Goal: Task Accomplishment & Management: Manage account settings

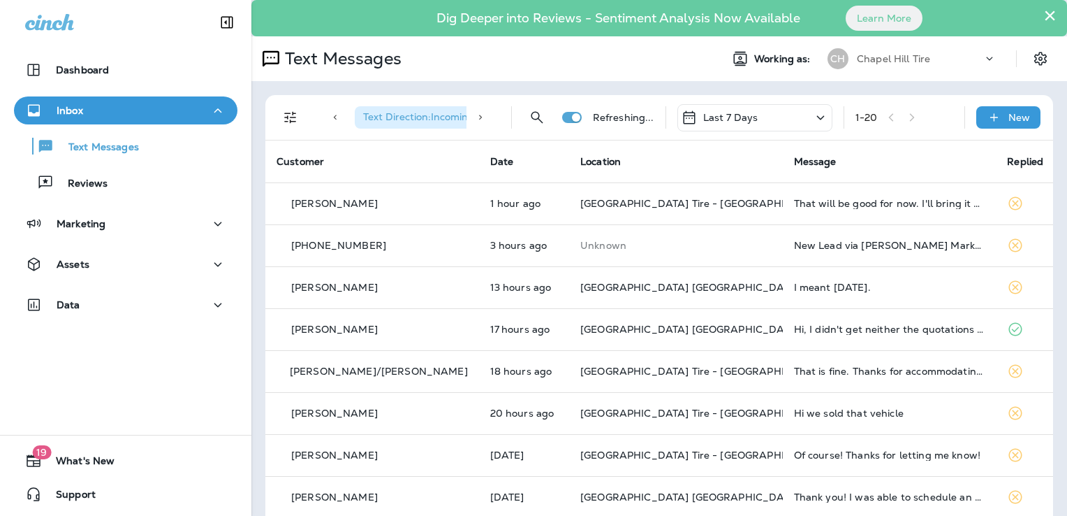
scroll to position [279, 0]
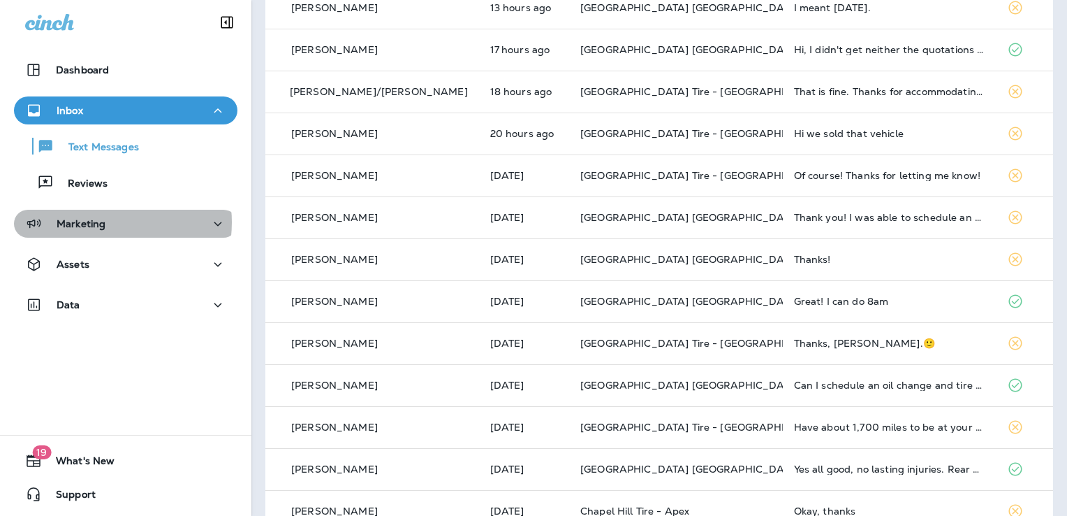
click at [94, 222] on p "Marketing" at bounding box center [81, 223] width 49 height 11
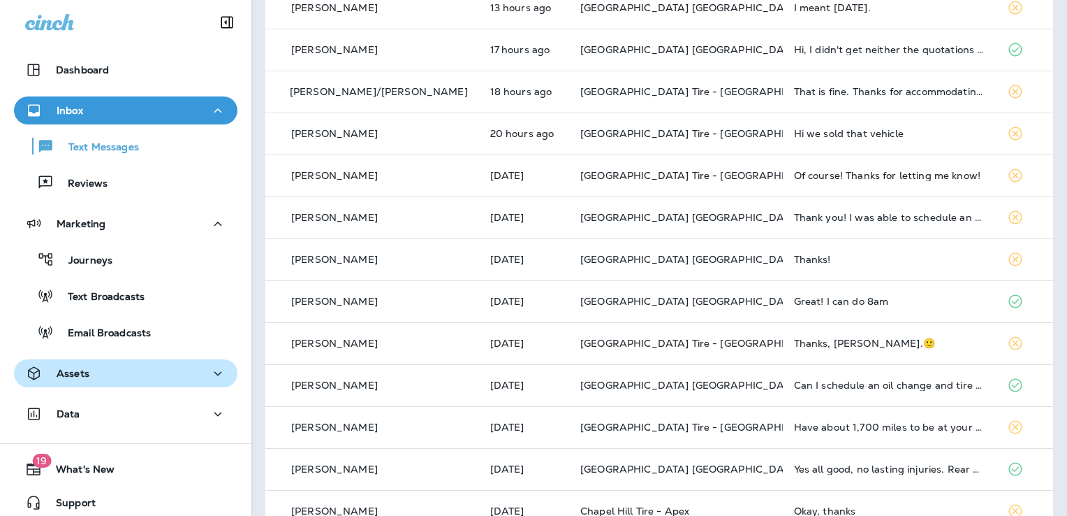
click at [89, 373] on div "Assets" at bounding box center [125, 373] width 201 height 17
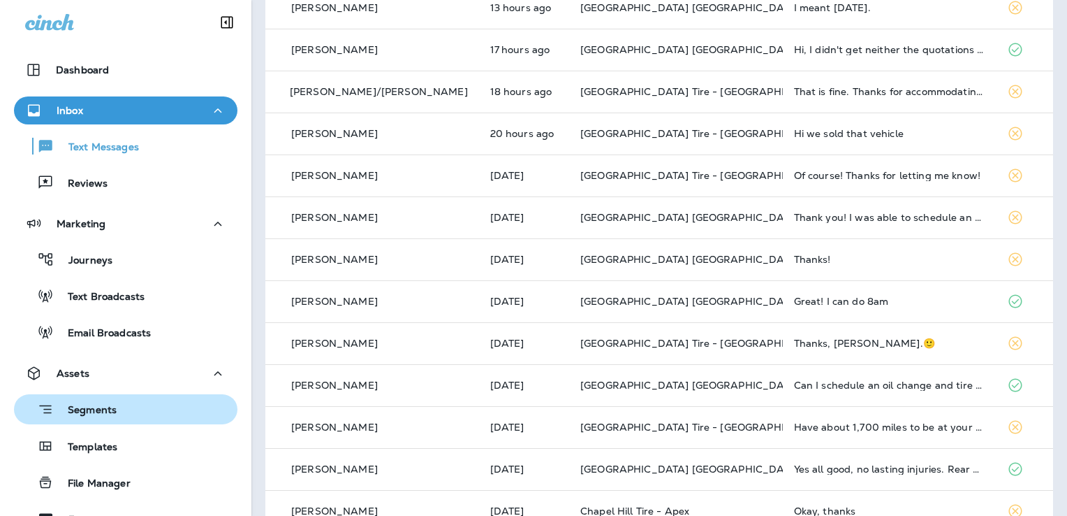
click at [87, 407] on p "Segments" at bounding box center [85, 411] width 63 height 14
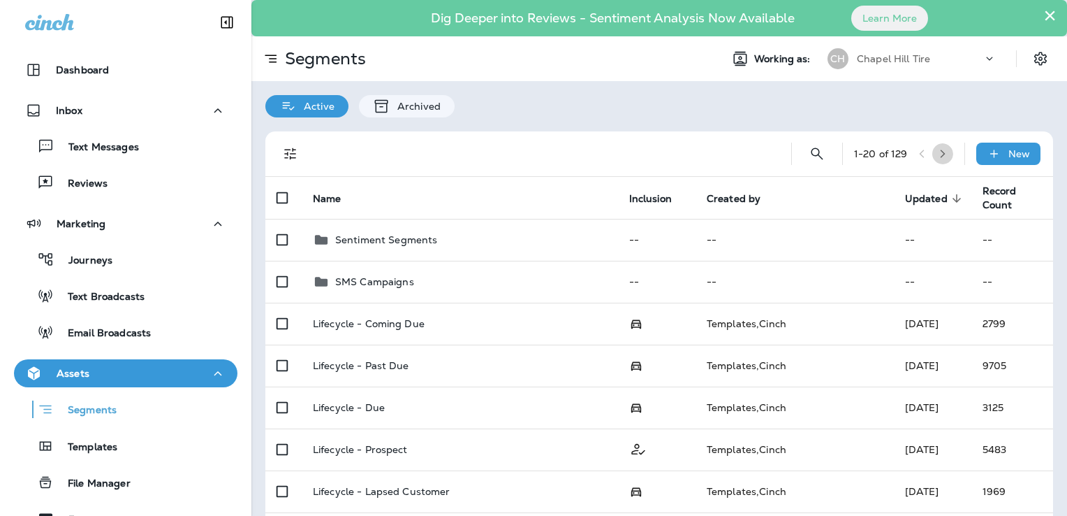
click at [940, 150] on icon "button" at bounding box center [942, 154] width 5 height 8
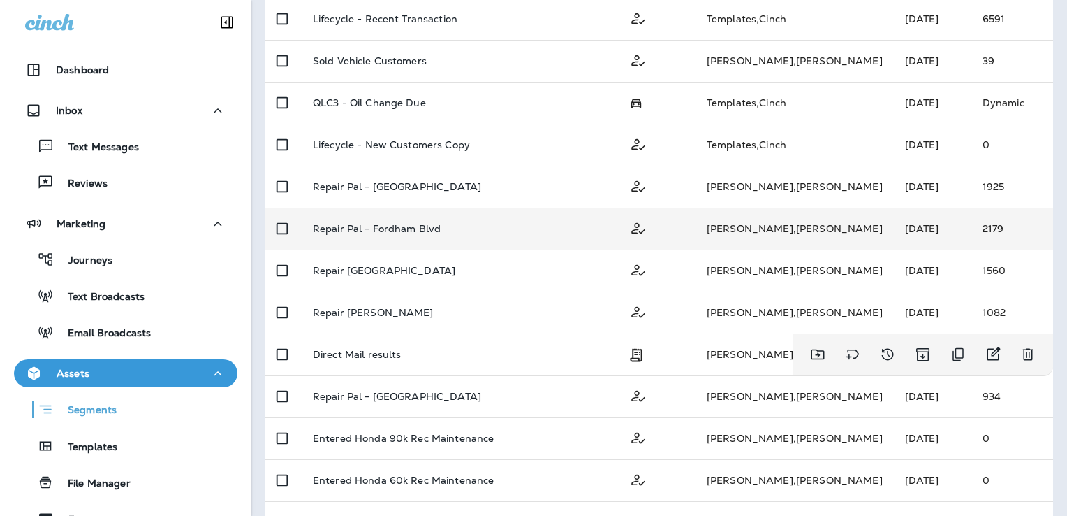
scroll to position [419, 0]
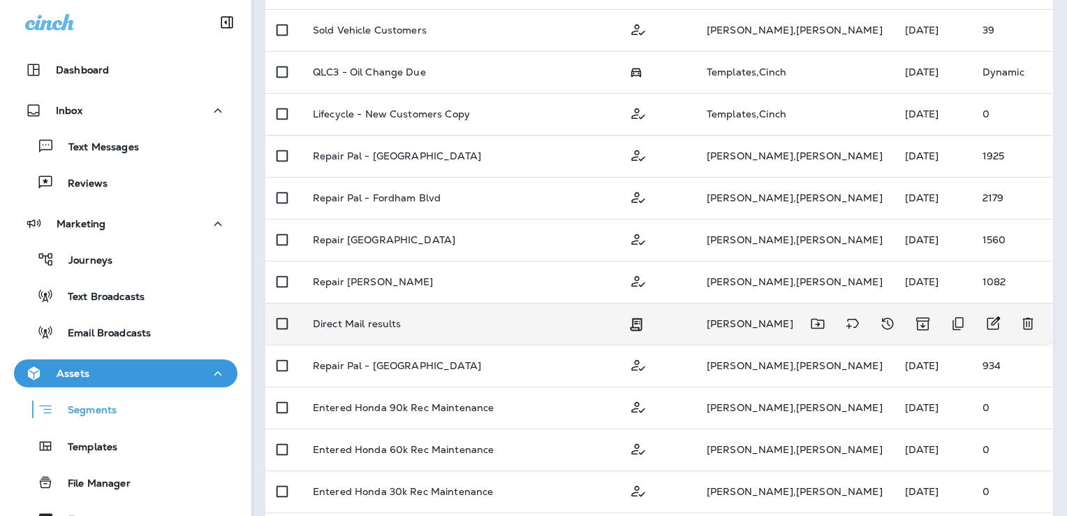
click at [383, 316] on td "Direct Mail results" at bounding box center [460, 323] width 316 height 42
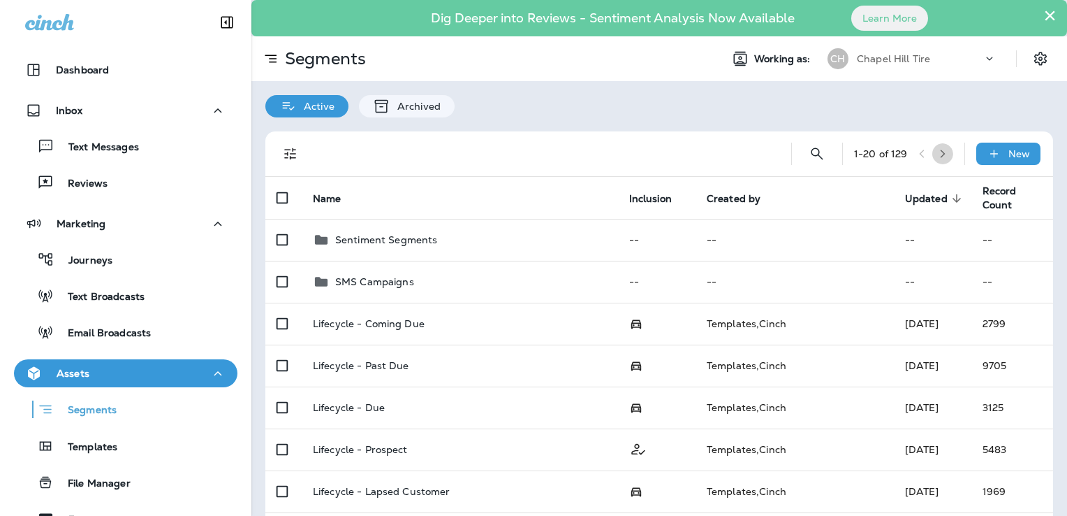
click at [938, 154] on icon "button" at bounding box center [943, 154] width 10 height 10
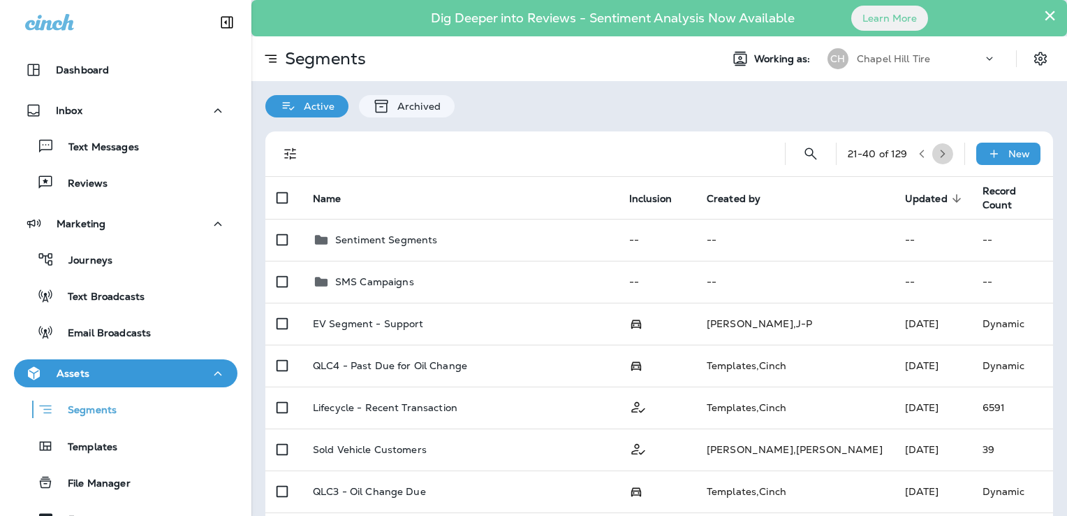
click at [938, 151] on icon "button" at bounding box center [943, 154] width 10 height 10
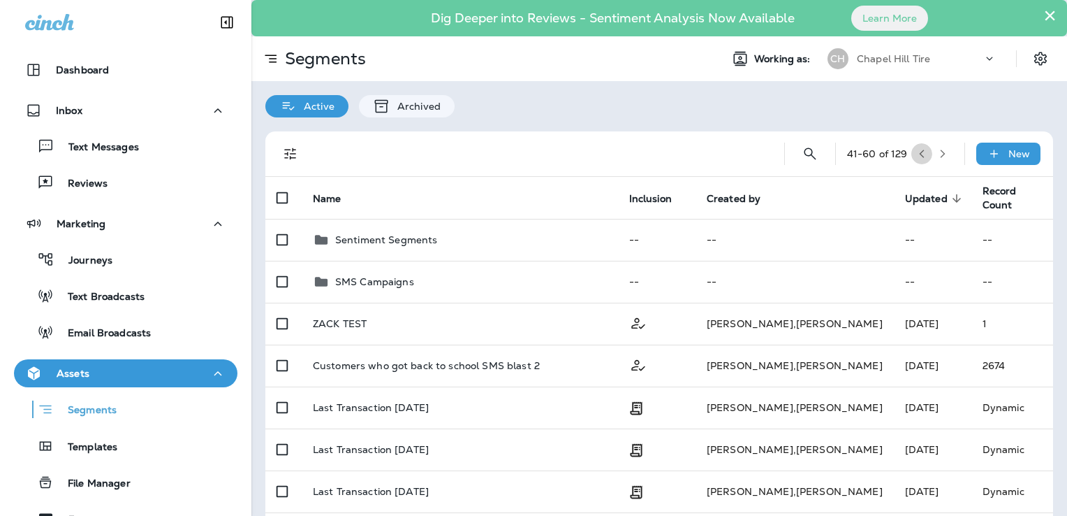
click at [912, 151] on button "button" at bounding box center [922, 153] width 21 height 21
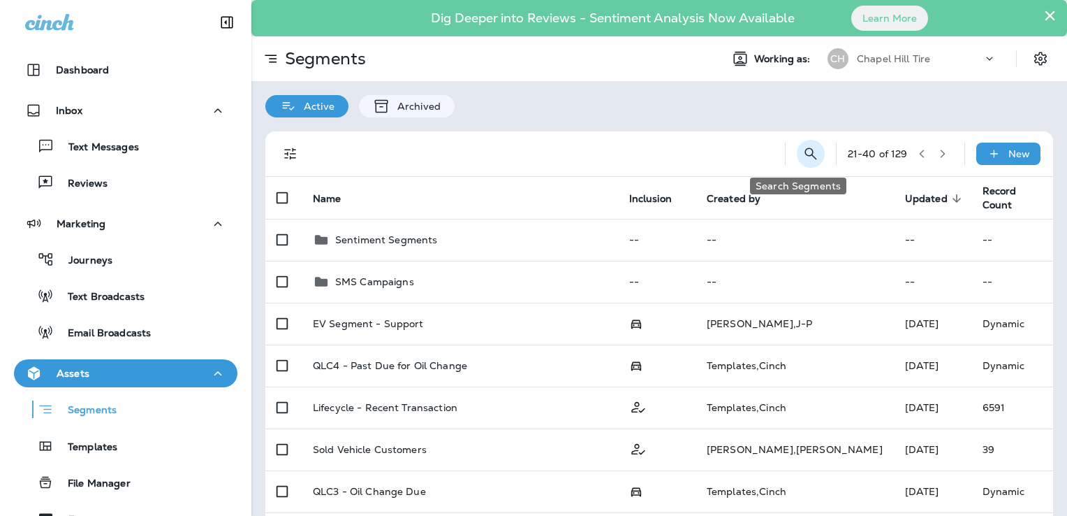
click at [805, 155] on icon "Search Segments" at bounding box center [811, 153] width 12 height 12
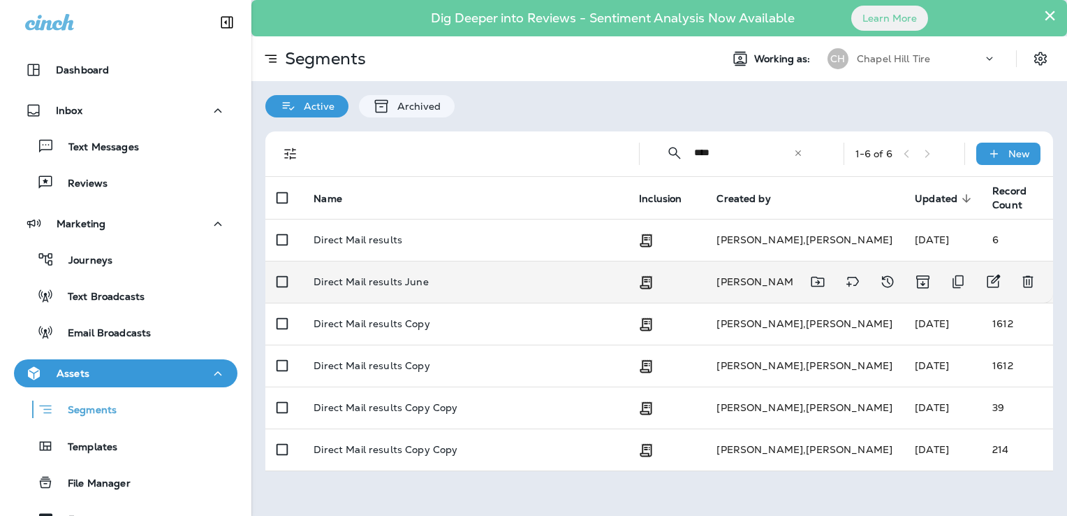
type input "****"
click at [341, 279] on p "Direct Mail results June" at bounding box center [371, 281] width 115 height 11
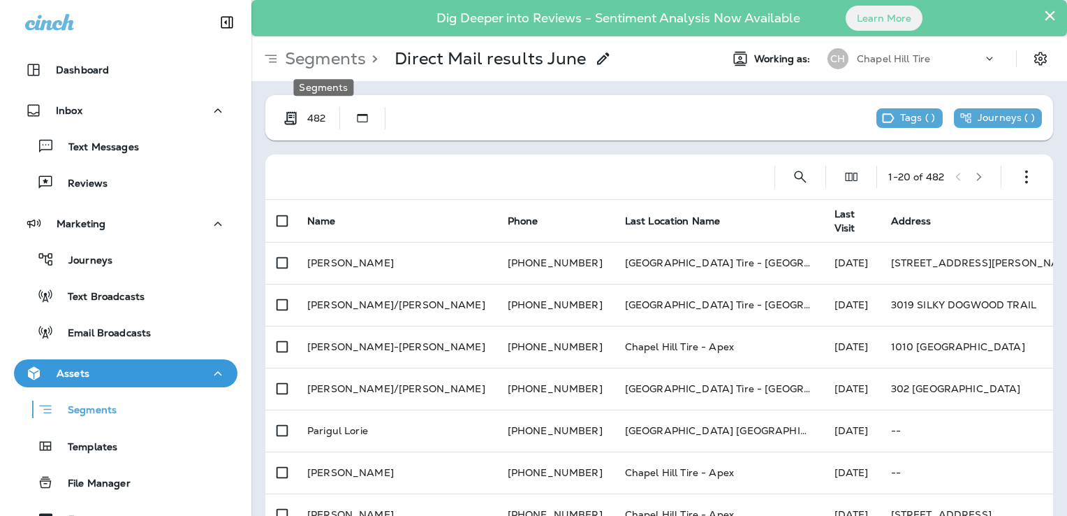
click at [327, 60] on p "Segments" at bounding box center [322, 58] width 87 height 21
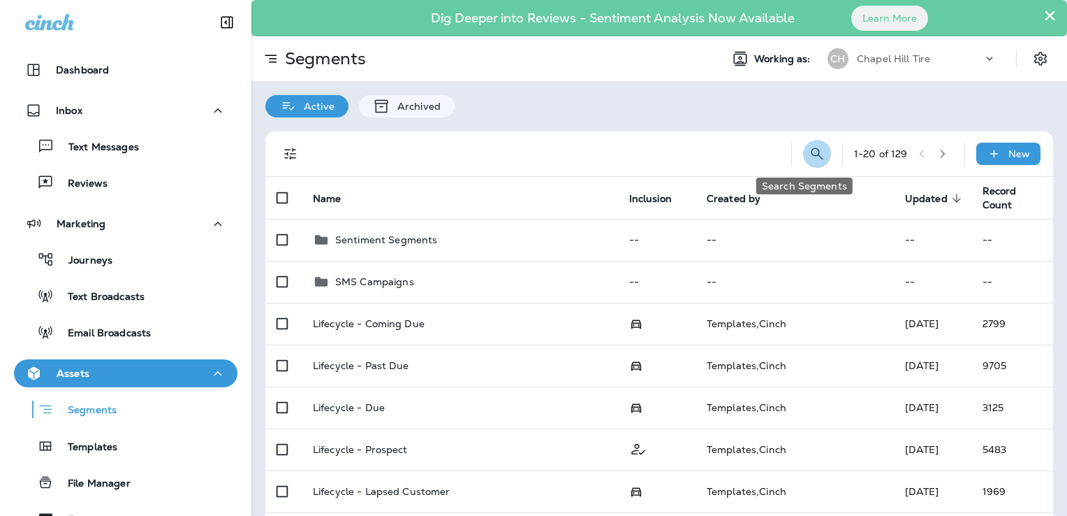
click at [809, 155] on icon "Search Segments" at bounding box center [817, 153] width 17 height 17
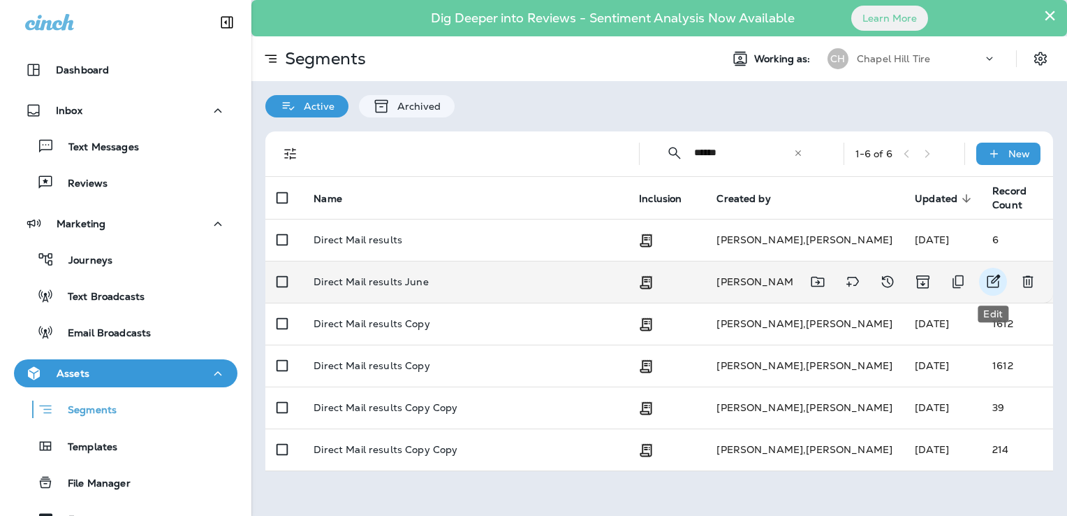
type input "******"
click at [993, 286] on icon "Edit" at bounding box center [994, 281] width 13 height 13
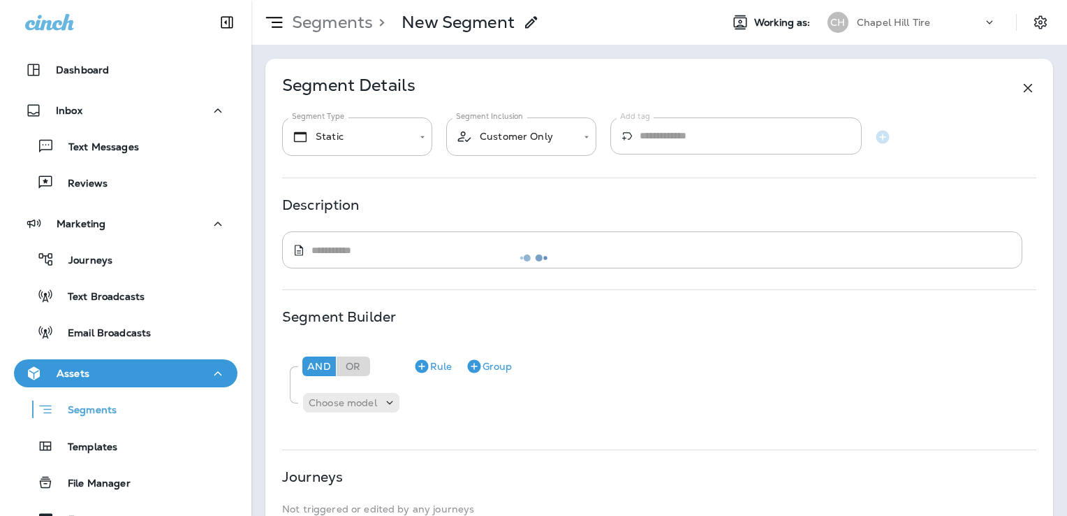
type input "**********"
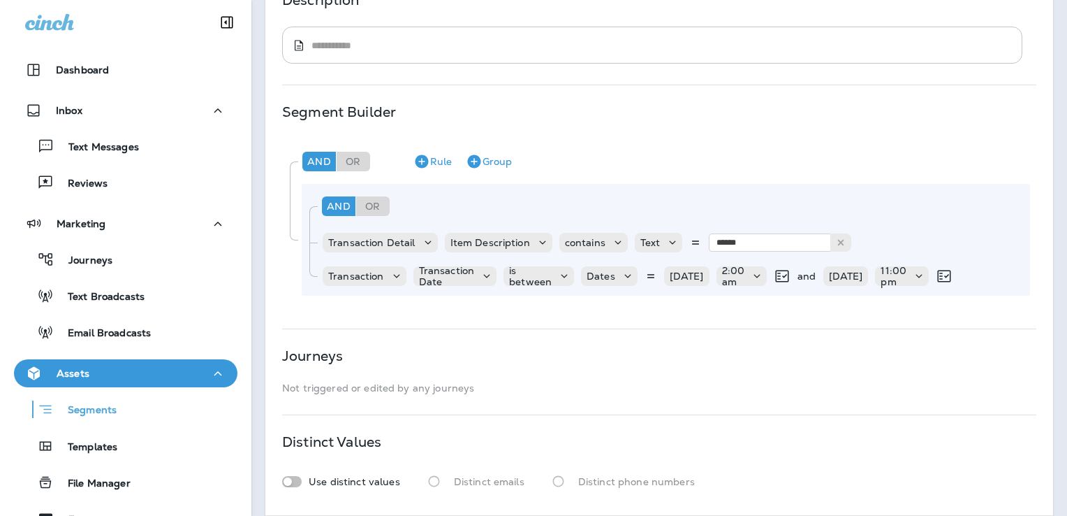
scroll to position [240, 0]
click at [683, 275] on p "[DATE]" at bounding box center [687, 276] width 34 height 11
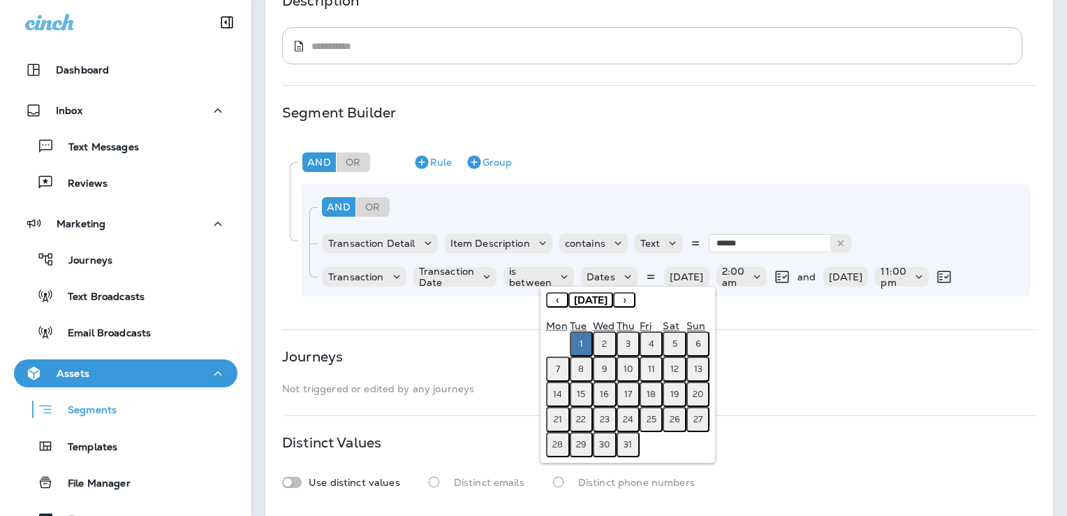
click at [636, 301] on button "›" at bounding box center [624, 299] width 22 height 15
click at [636, 300] on button "›" at bounding box center [624, 299] width 22 height 15
click at [561, 342] on button "1" at bounding box center [557, 343] width 23 height 25
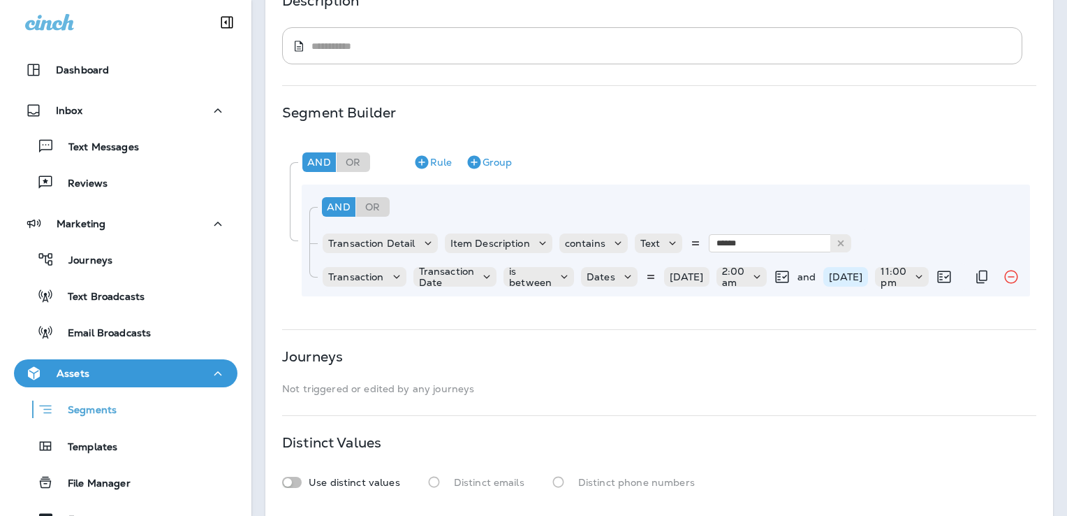
click at [863, 280] on p "[DATE]" at bounding box center [846, 276] width 34 height 11
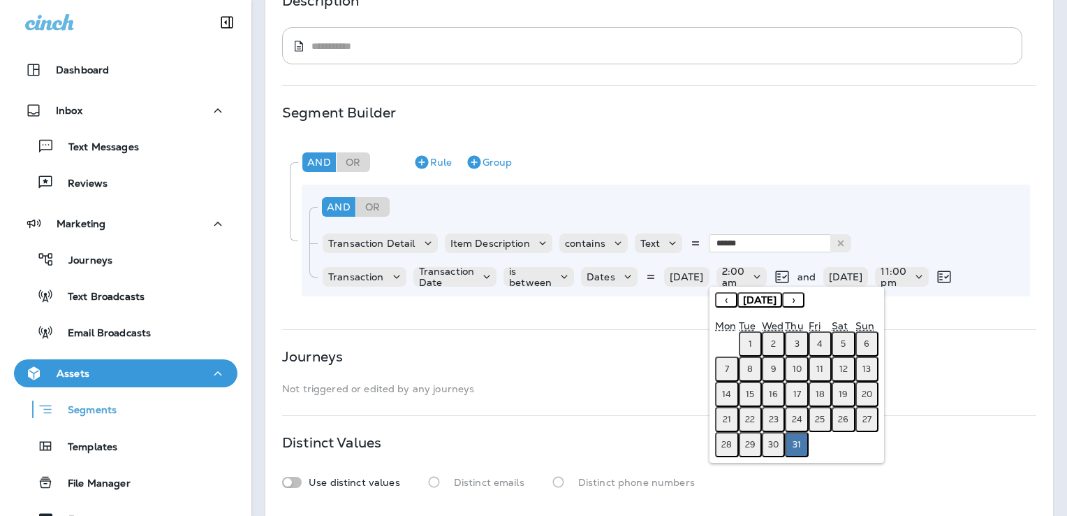
click at [805, 301] on button "›" at bounding box center [793, 299] width 22 height 15
click at [782, 301] on button "[DATE]" at bounding box center [760, 299] width 45 height 15
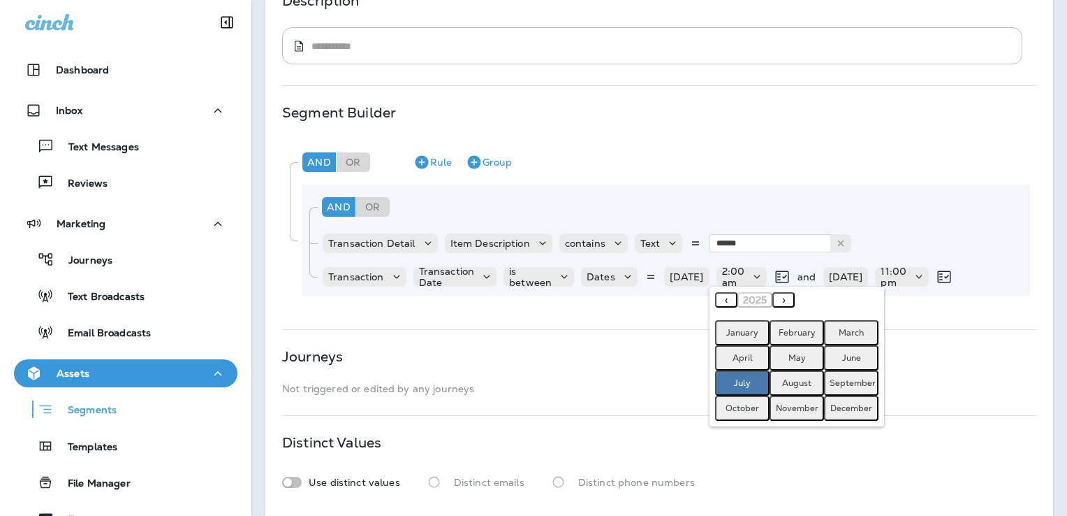
click at [847, 382] on abbr "September" at bounding box center [853, 382] width 46 height 11
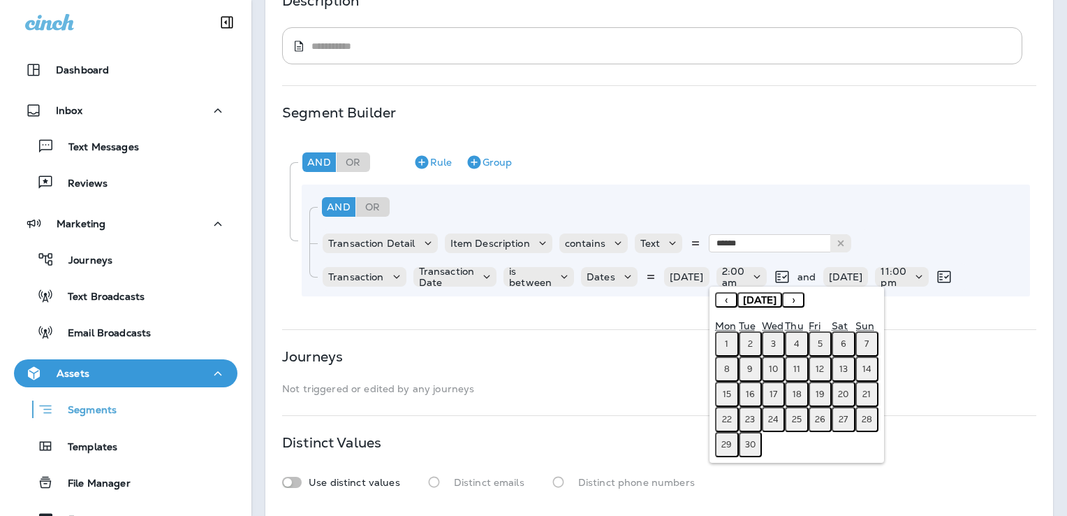
click at [754, 446] on button "30" at bounding box center [750, 444] width 23 height 25
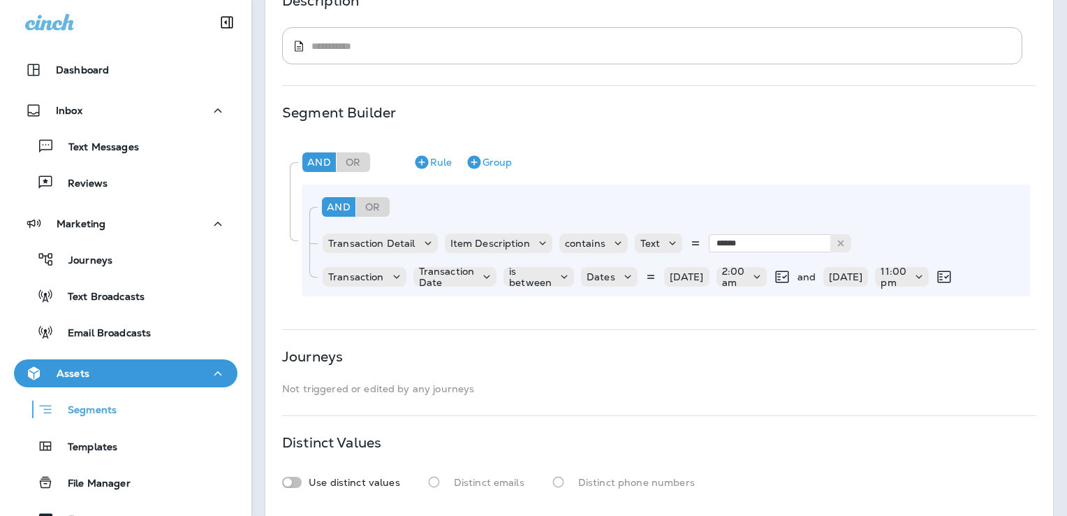
scroll to position [310, 0]
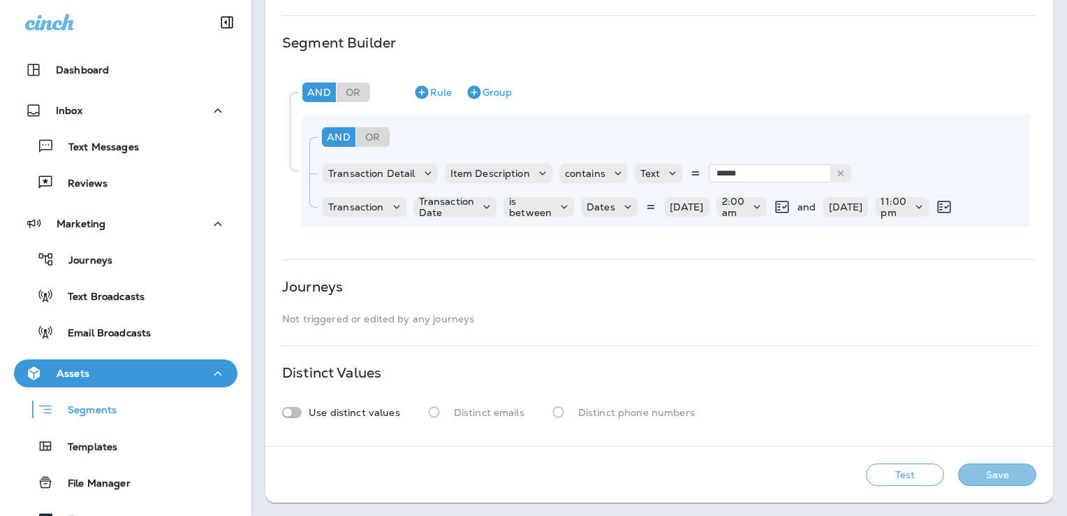
click at [986, 474] on button "Save" at bounding box center [997, 474] width 78 height 22
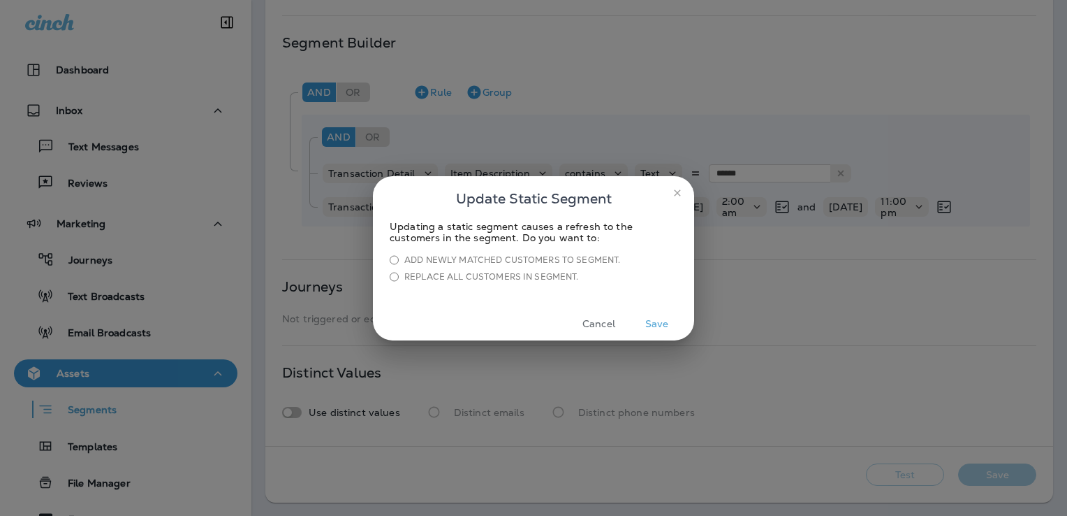
click at [660, 323] on button "Save" at bounding box center [657, 324] width 52 height 22
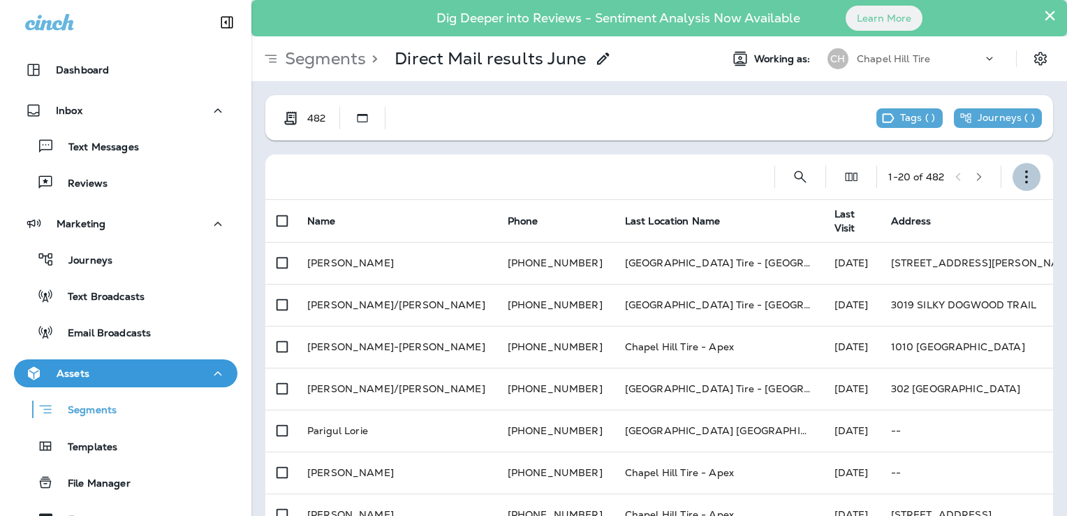
click at [1020, 175] on icon "button" at bounding box center [1027, 177] width 14 height 14
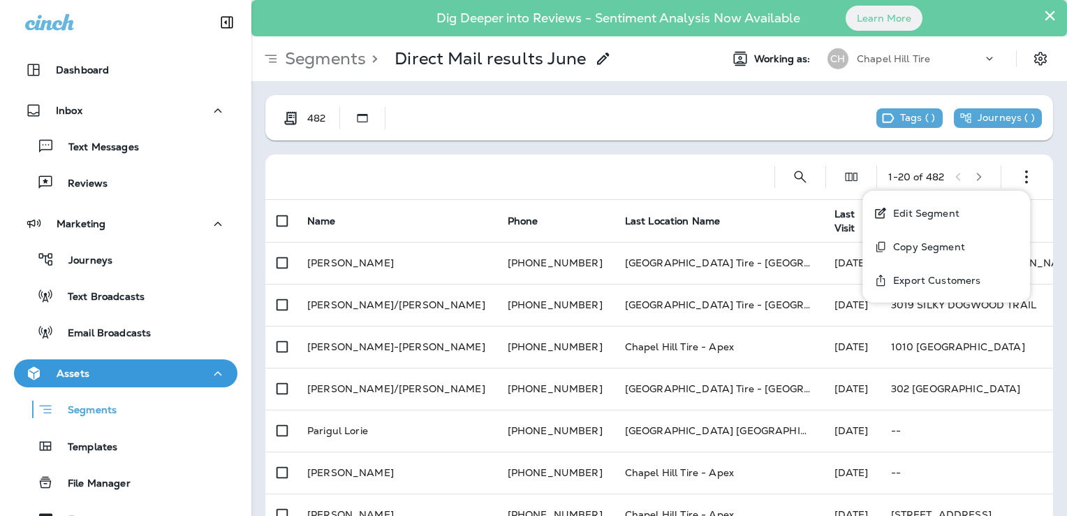
click at [919, 272] on button "Export Customers" at bounding box center [947, 280] width 168 height 34
